Goal: Task Accomplishment & Management: Manage account settings

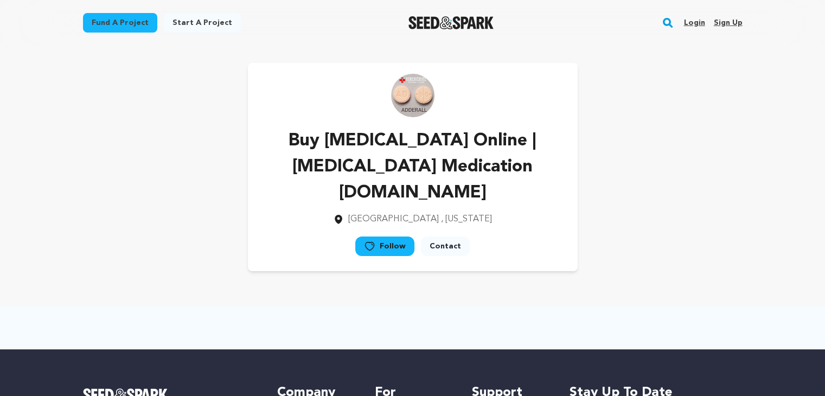
drag, startPoint x: 0, startPoint y: 0, endPoint x: 723, endPoint y: 18, distance: 723.1
click at [723, 18] on link "Sign up" at bounding box center [727, 22] width 29 height 17
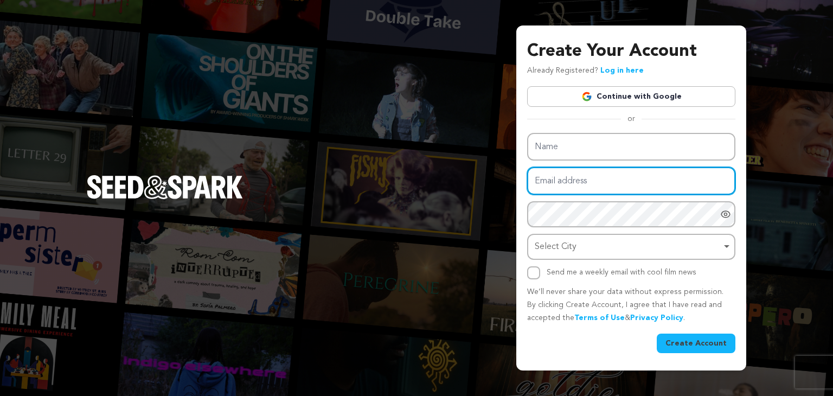
type input "[EMAIL_ADDRESS][DOMAIN_NAME]"
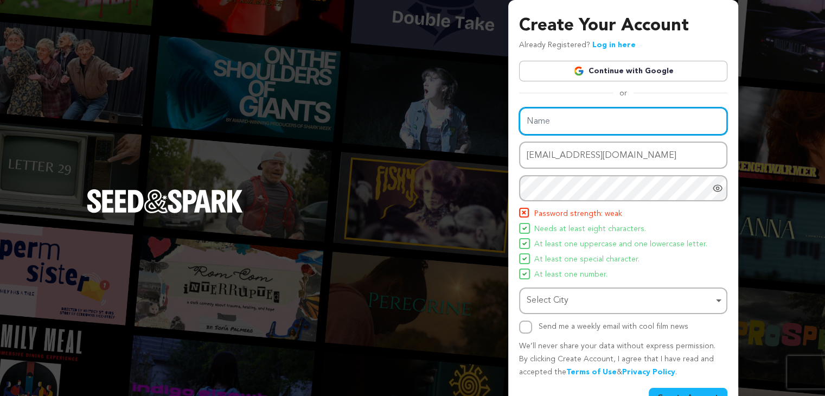
drag, startPoint x: 560, startPoint y: 146, endPoint x: 548, endPoint y: 143, distance: 11.8
click at [560, 146] on div "Name Email address kohat50914@mardiek.com Password Password must have at least …" at bounding box center [623, 220] width 208 height 226
click at [532, 120] on input "Name" at bounding box center [623, 121] width 208 height 28
click at [520, 124] on input "Name" at bounding box center [623, 121] width 208 height 28
paste input "Buy Carisoprodol Online | Carisoprodol 350 | Legitpills"
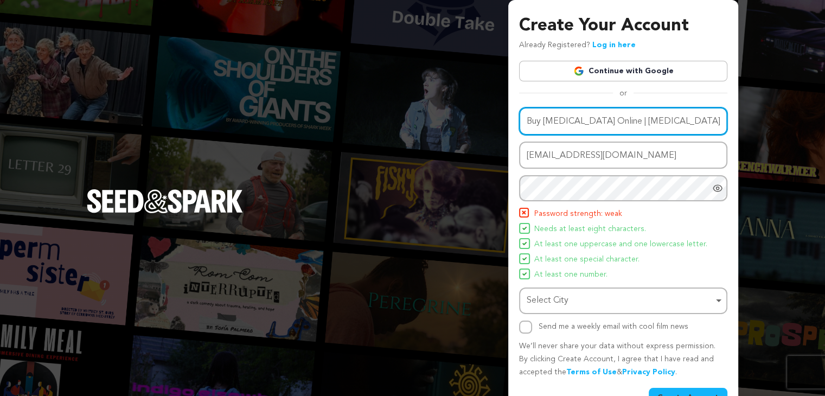
scroll to position [0, 17]
type input "Buy Carisoprodol Online | Carisoprodol 350 | Legitpills"
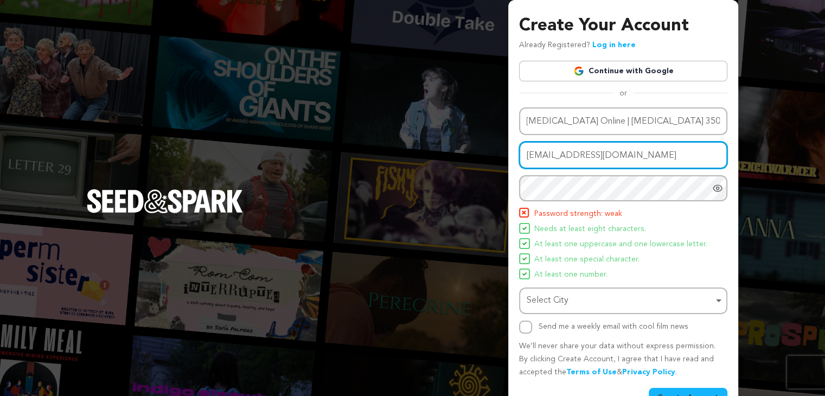
scroll to position [0, 0]
drag, startPoint x: 642, startPoint y: 157, endPoint x: 460, endPoint y: 159, distance: 182.2
click at [460, 159] on div "Create Your Account Already Registered? Log in here Continue with Google or eyJ…" at bounding box center [412, 212] width 825 height 425
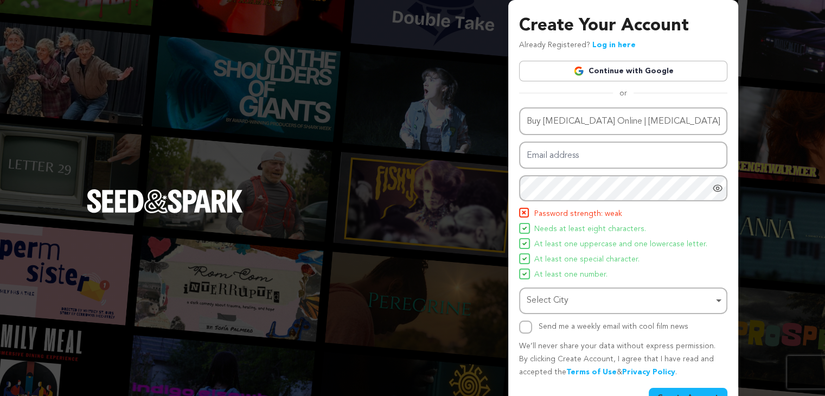
type input "kohat50914@mardiek.com"
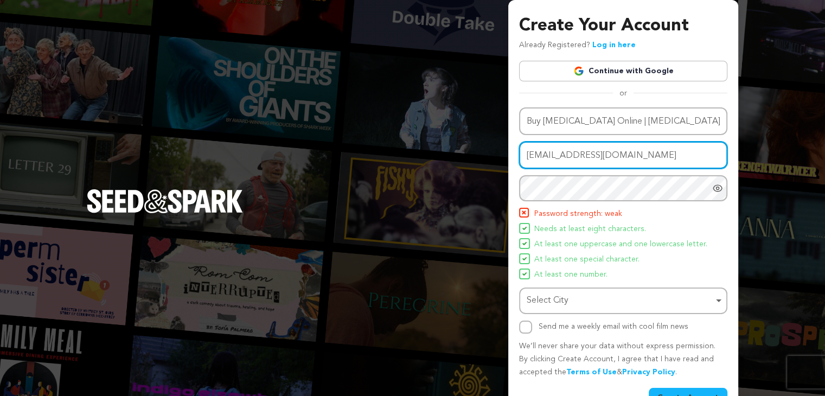
drag, startPoint x: 642, startPoint y: 152, endPoint x: 464, endPoint y: 177, distance: 179.0
click at [464, 177] on div "Create Your Account Already Registered? Log in here Continue with Google or eyJ…" at bounding box center [412, 212] width 825 height 425
paste input "bifeka9833@mardiek.com"
type input "bifeka9833@mardiek.com"
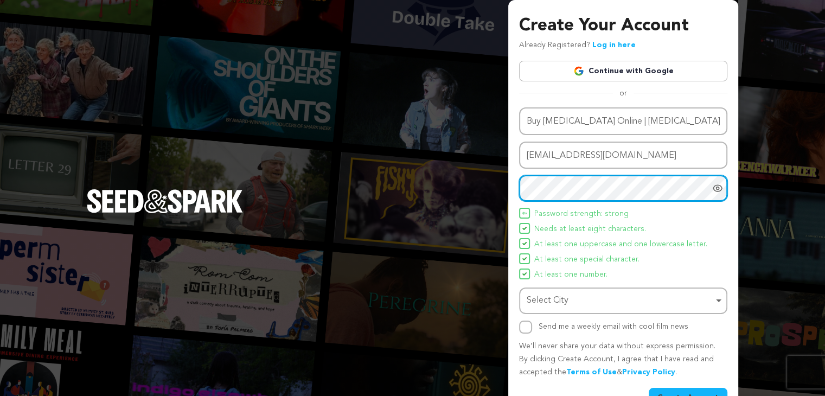
click at [562, 294] on div "Select City Remove item" at bounding box center [620, 301] width 187 height 16
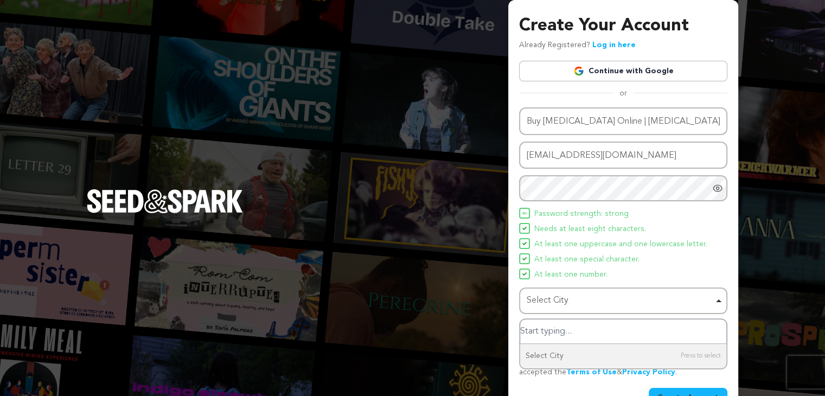
click at [532, 326] on input "Select City" at bounding box center [623, 331] width 206 height 24
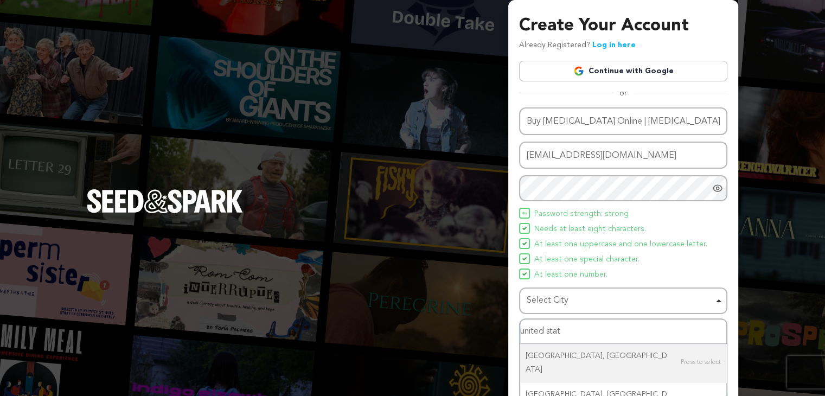
type input "united state"
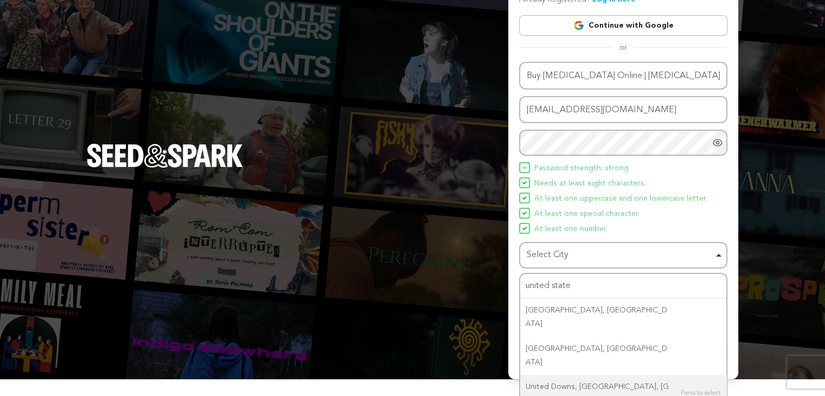
scroll to position [28, 0]
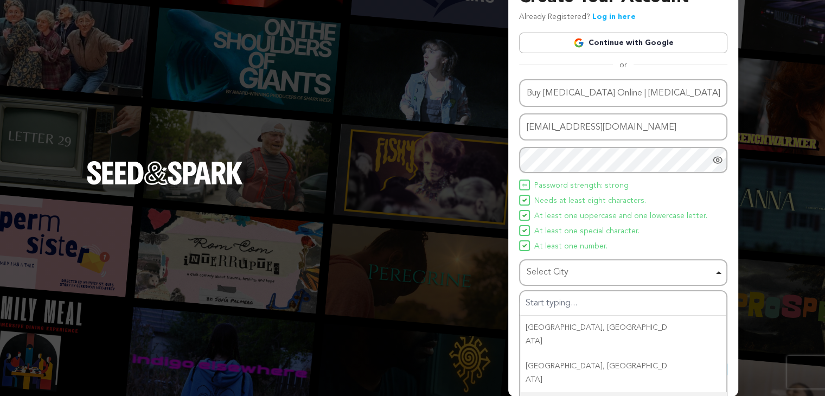
drag, startPoint x: 561, startPoint y: 356, endPoint x: 597, endPoint y: 350, distance: 35.8
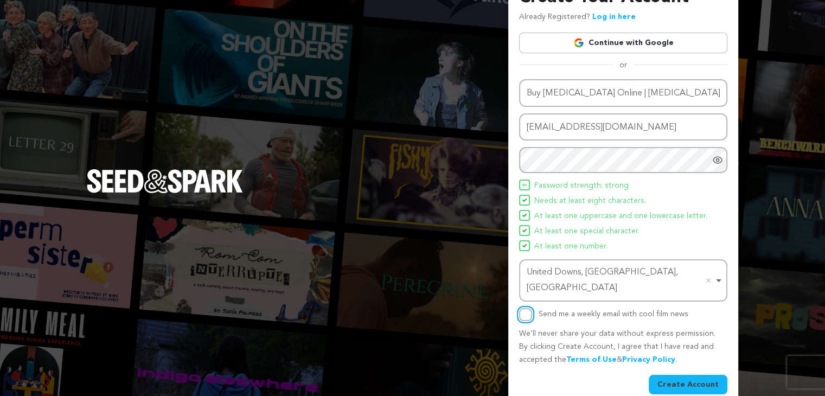
click at [523, 308] on input "Send me a weekly email with cool film news" at bounding box center [525, 314] width 13 height 13
checkbox input "true"
drag, startPoint x: 689, startPoint y: 370, endPoint x: 683, endPoint y: 367, distance: 6.8
click at [688, 375] on button "Create Account" at bounding box center [688, 385] width 79 height 20
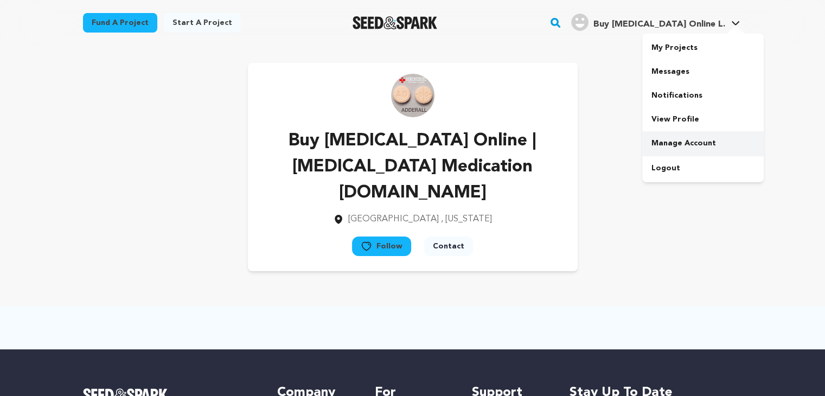
click at [668, 140] on link "Manage Account" at bounding box center [702, 143] width 121 height 24
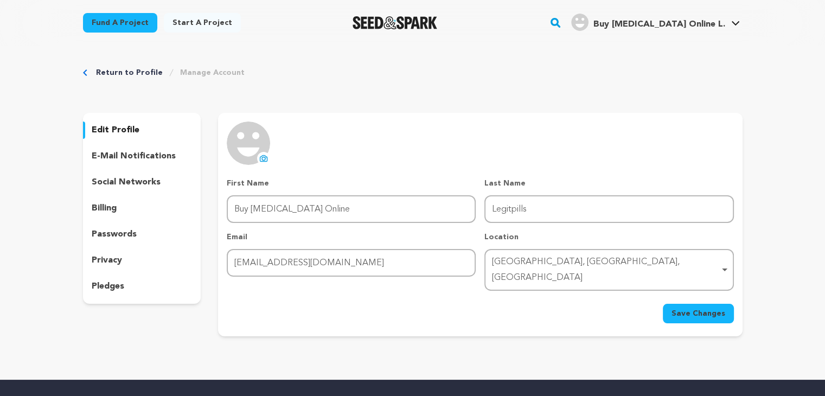
click at [260, 158] on icon at bounding box center [263, 158] width 7 height 6
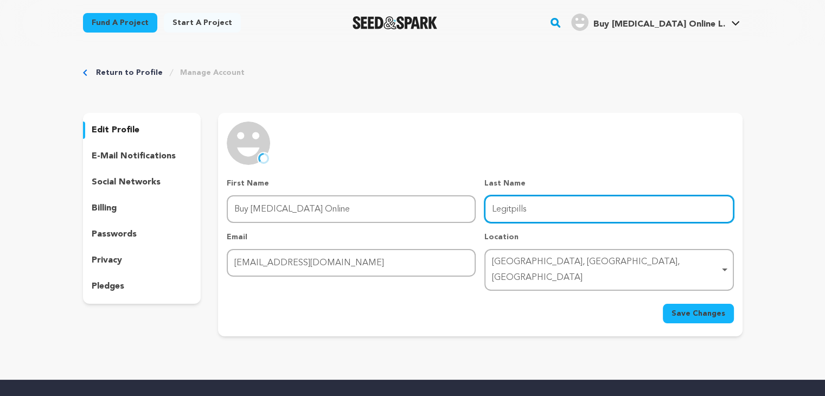
drag, startPoint x: 528, startPoint y: 217, endPoint x: 430, endPoint y: 228, distance: 99.3
click at [430, 228] on div "First Name First Name Buy [MEDICAL_DATA] Online Last Name Last Name Legitpills …" at bounding box center [480, 234] width 507 height 113
click at [492, 202] on input "Last Name" at bounding box center [608, 209] width 249 height 28
paste input "[URL][DOMAIN_NAME]"
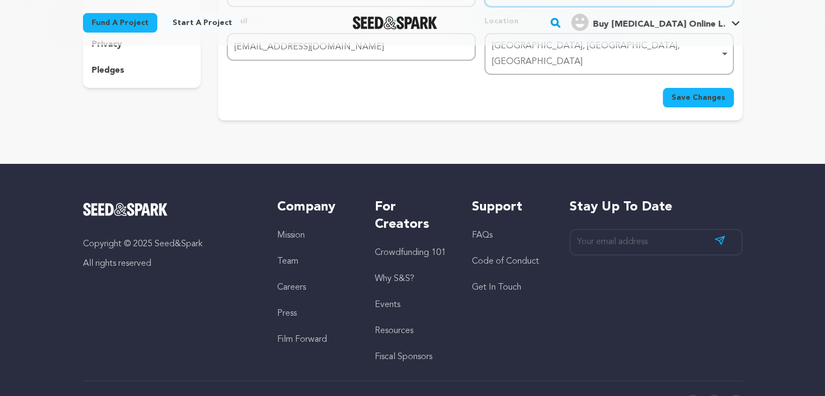
scroll to position [217, 0]
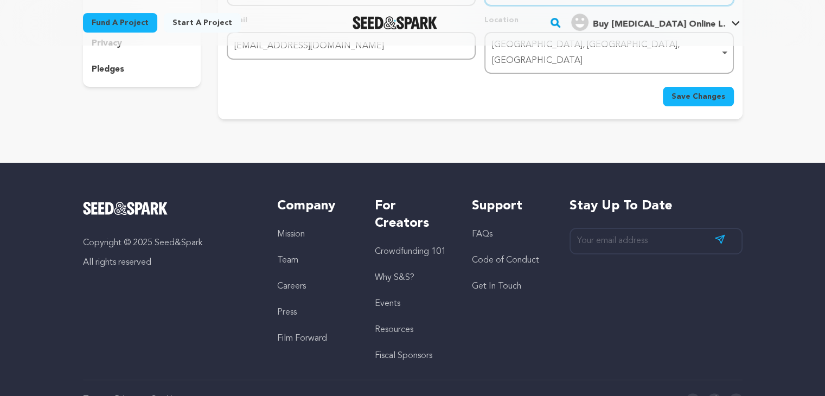
type input "[URL][DOMAIN_NAME]"
click at [707, 88] on button "Save Changes" at bounding box center [698, 97] width 71 height 20
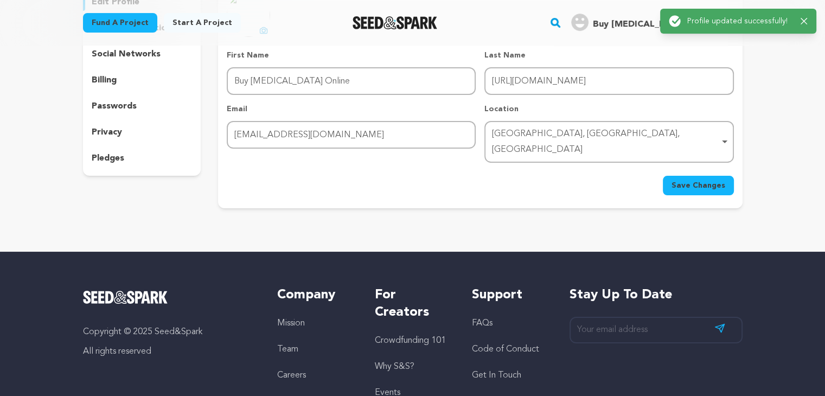
scroll to position [0, 0]
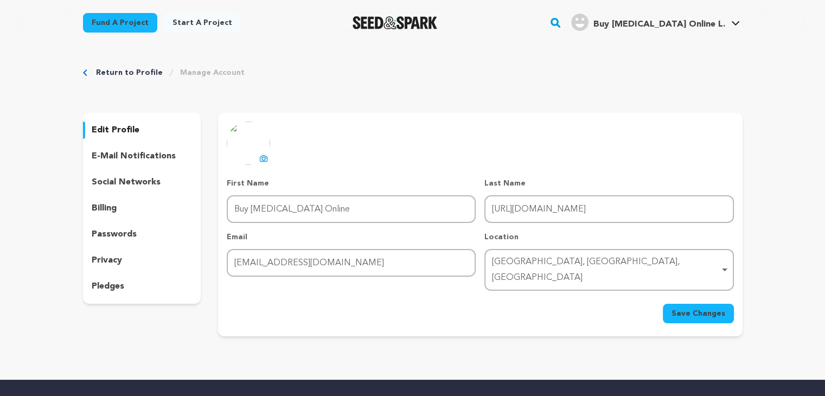
click at [108, 74] on link "Return to Profile" at bounding box center [129, 72] width 67 height 11
